Goal: Navigation & Orientation: Find specific page/section

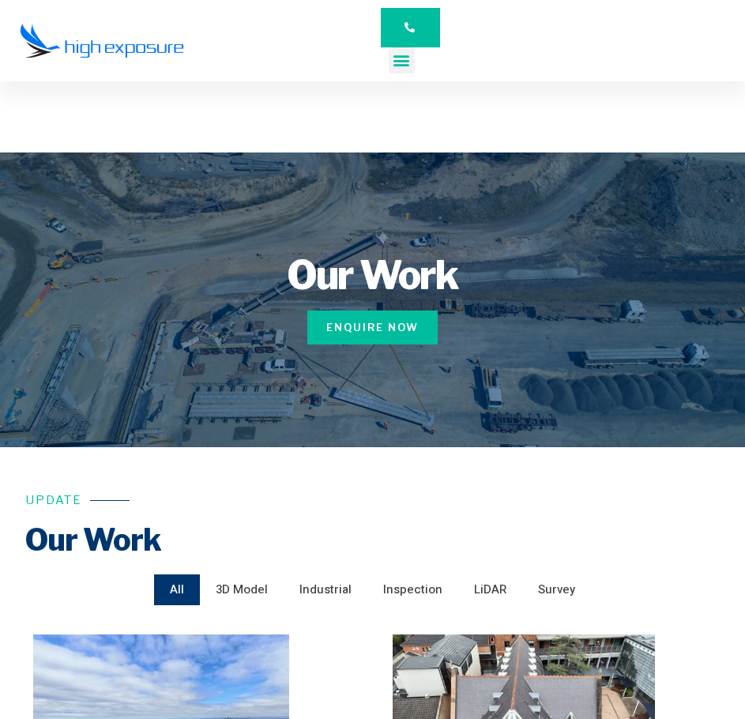
click at [393, 65] on icon "Menu Toggle" at bounding box center [401, 59] width 17 height 17
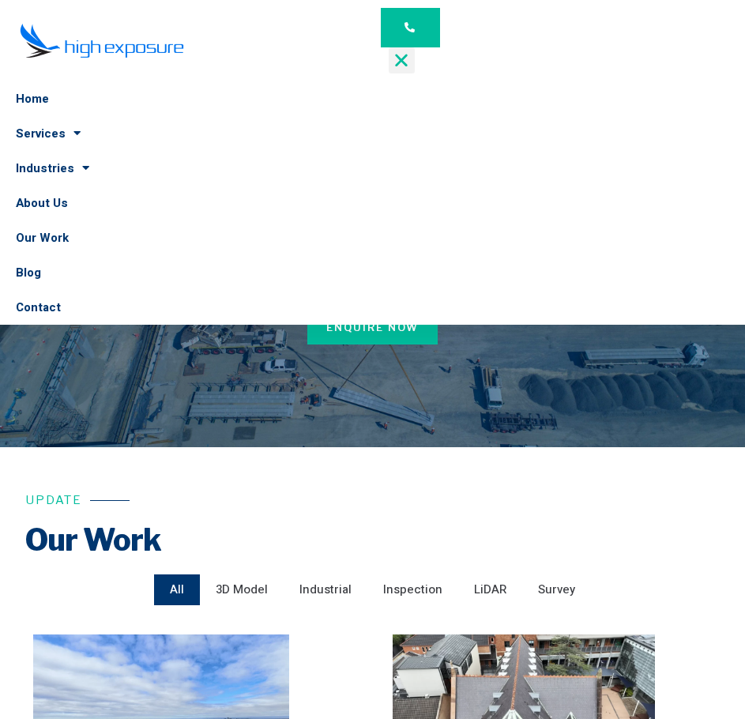
click at [395, 62] on icon "Menu Toggle" at bounding box center [401, 59] width 17 height 17
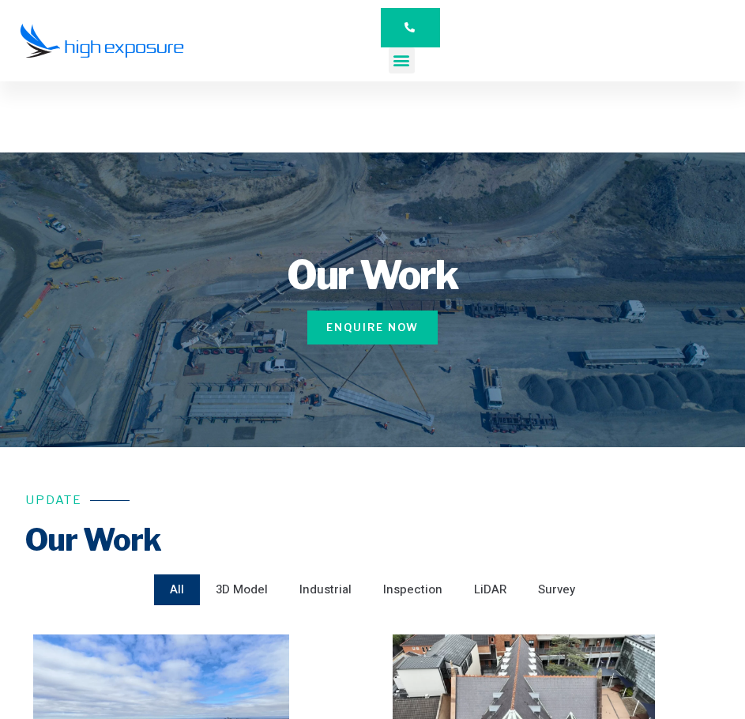
click at [395, 62] on icon "Menu Toggle" at bounding box center [401, 59] width 17 height 17
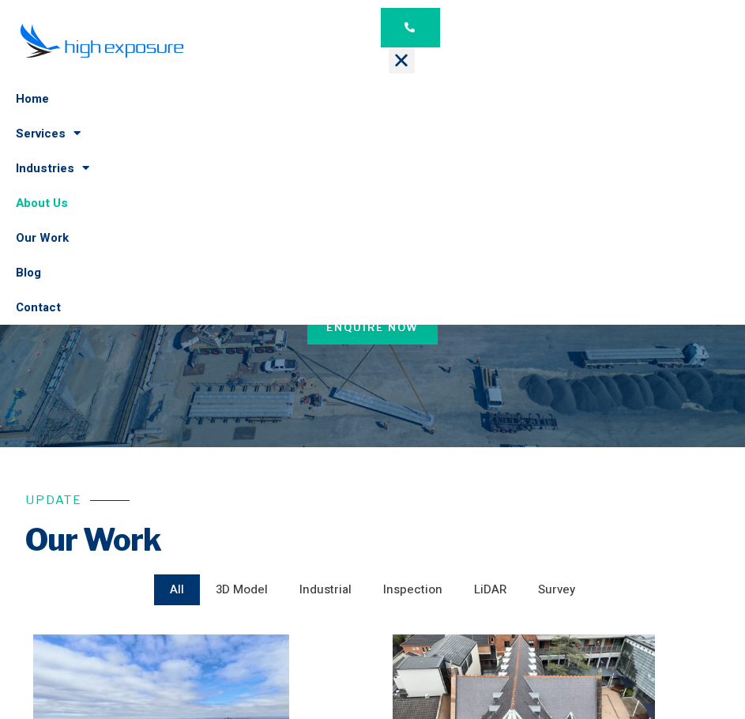
click at [70, 206] on link "About Us" at bounding box center [372, 203] width 745 height 35
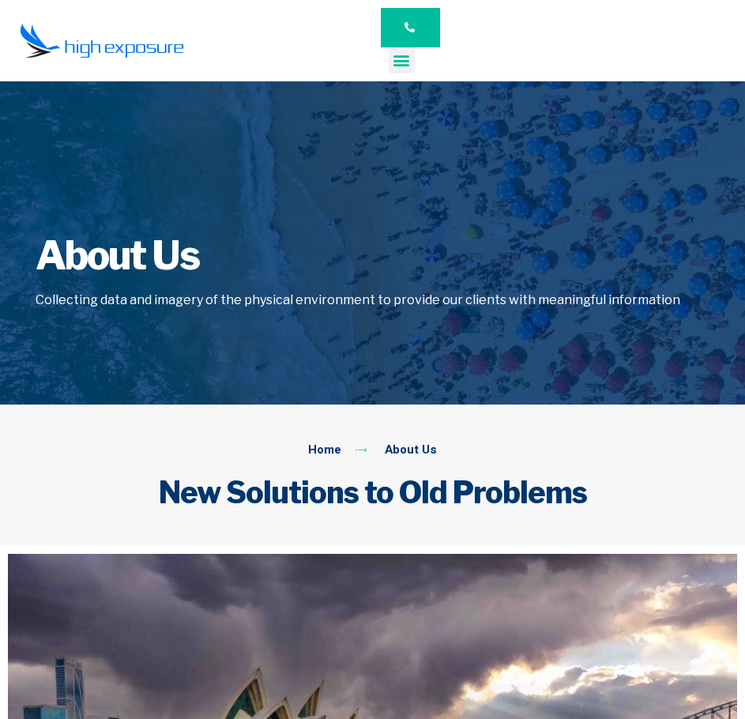
click at [406, 70] on div "Menu Toggle" at bounding box center [402, 60] width 26 height 26
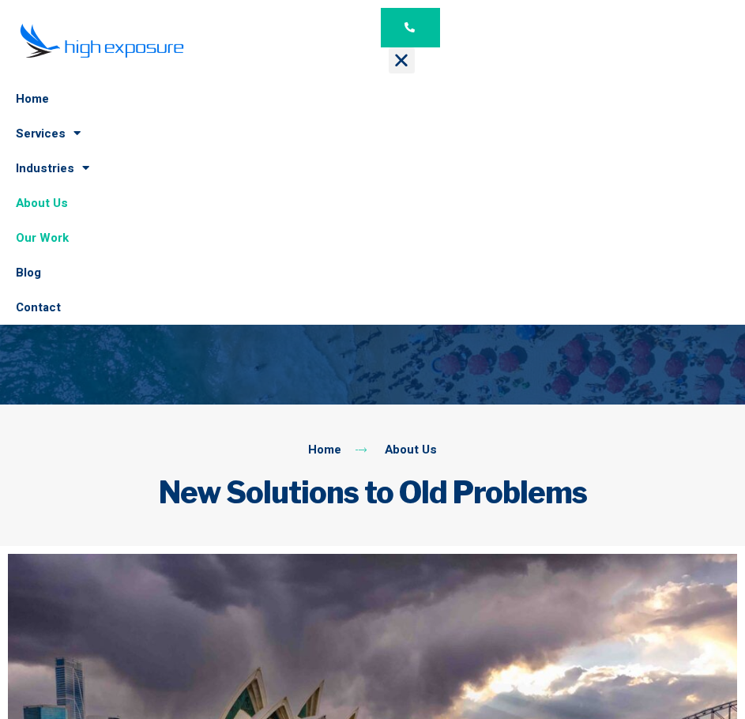
click at [75, 238] on link "Our Work" at bounding box center [372, 237] width 745 height 35
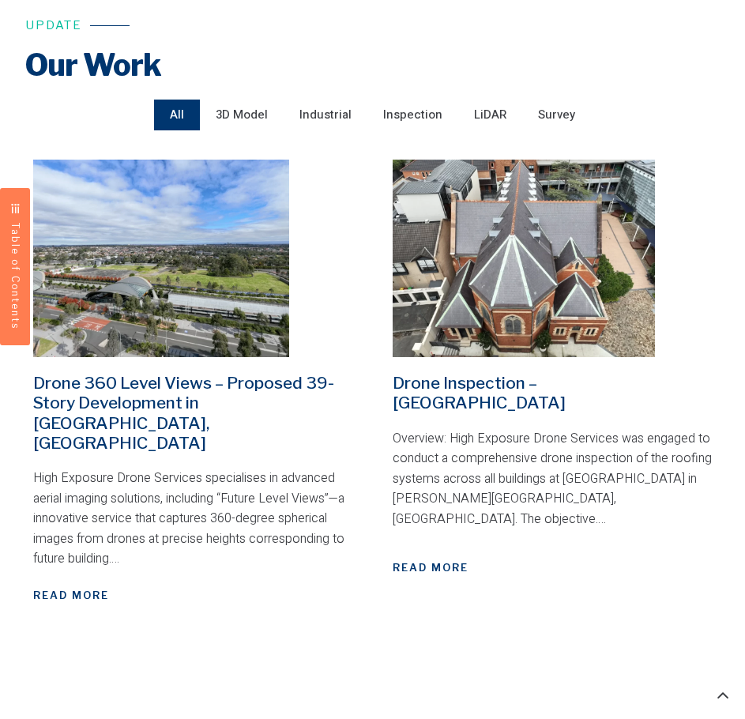
scroll to position [474, 0]
